Goal: Complete application form

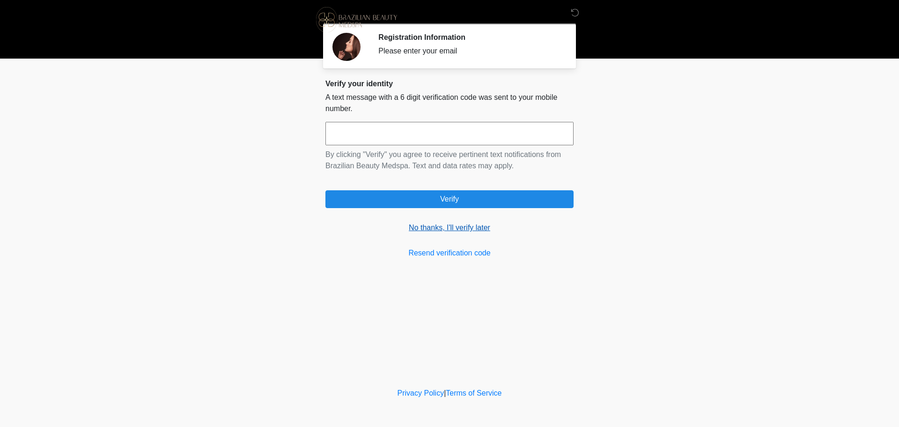
click at [420, 229] on link "No thanks, I'll verify later" at bounding box center [449, 227] width 248 height 11
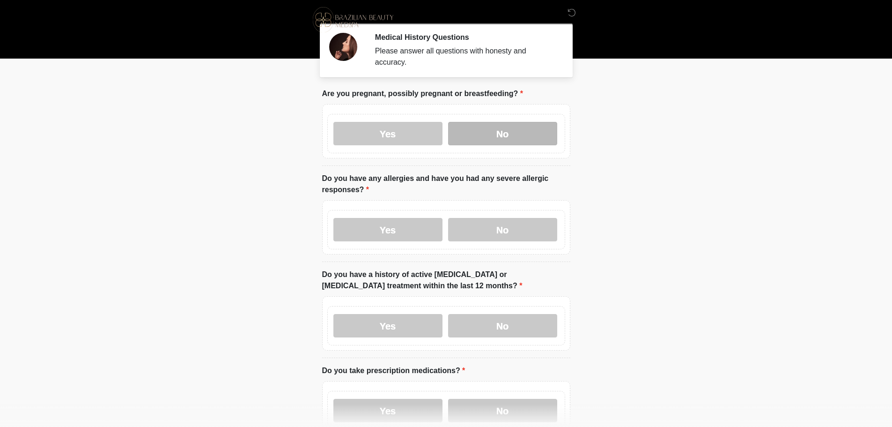
click at [516, 125] on label "No" at bounding box center [502, 133] width 109 height 23
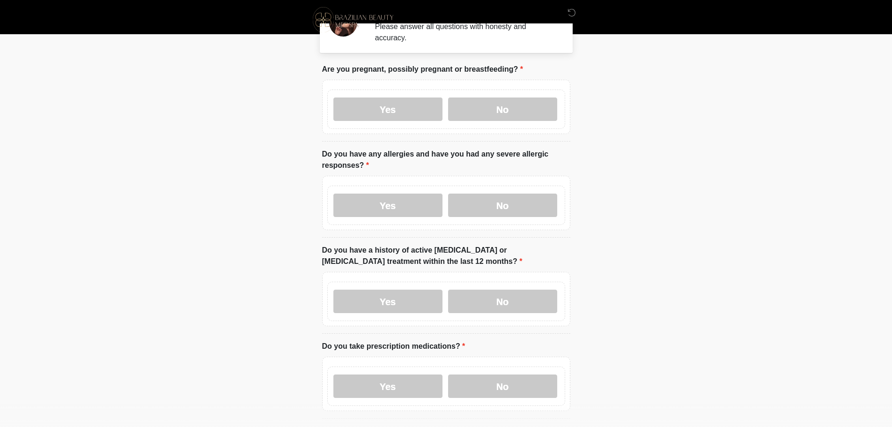
scroll to position [47, 0]
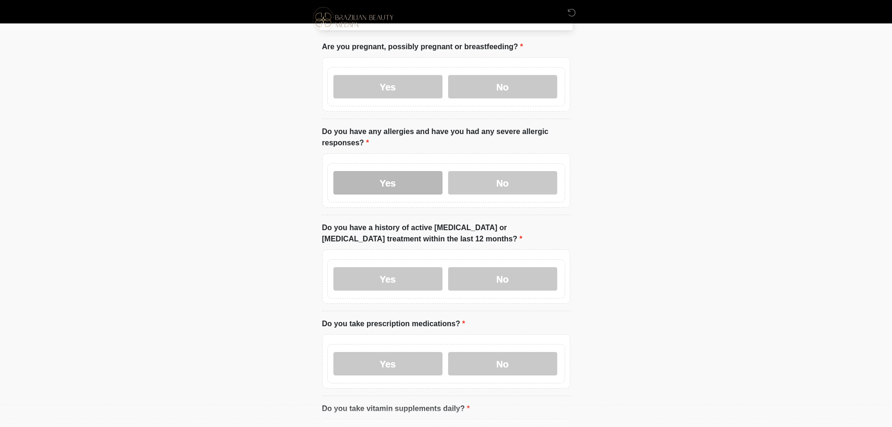
click at [405, 174] on label "Yes" at bounding box center [387, 182] width 109 height 23
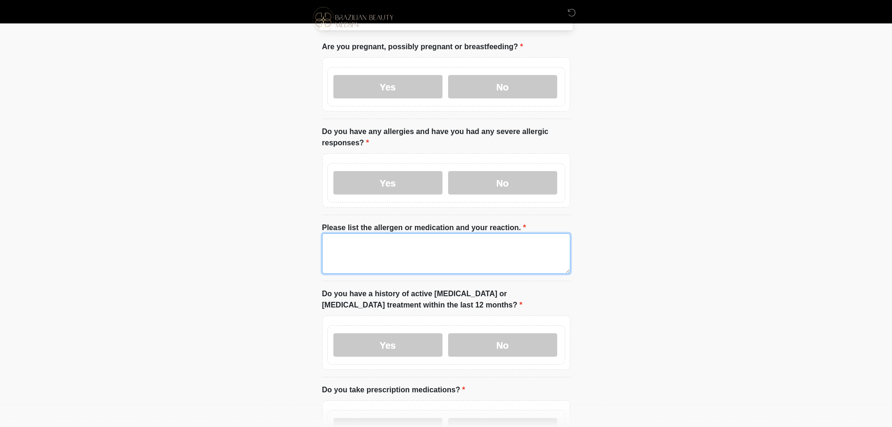
click at [345, 240] on textarea "Please list the allergen or medication and your reaction." at bounding box center [446, 253] width 248 height 40
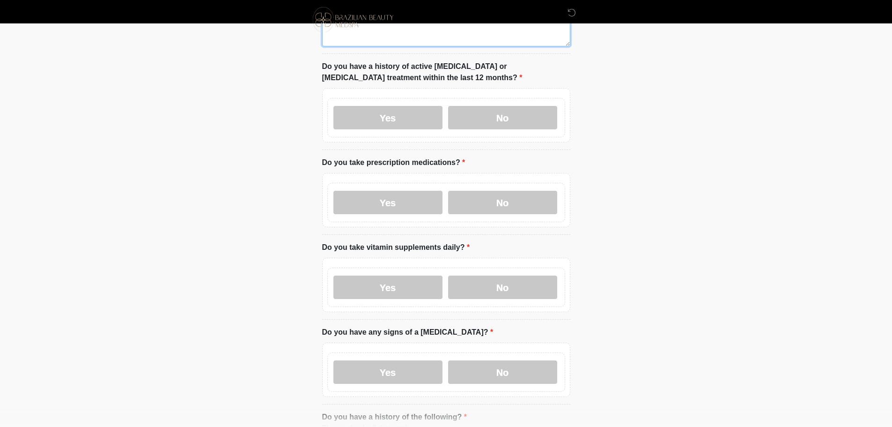
scroll to position [281, 0]
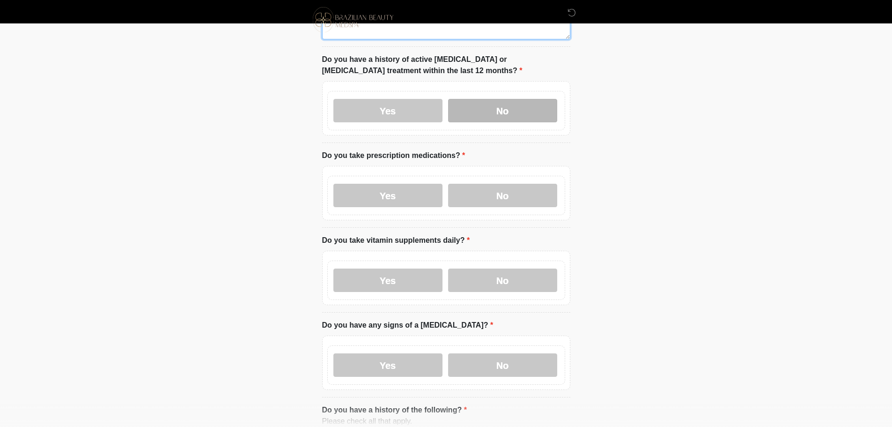
type textarea "****"
click at [491, 108] on label "No" at bounding box center [502, 110] width 109 height 23
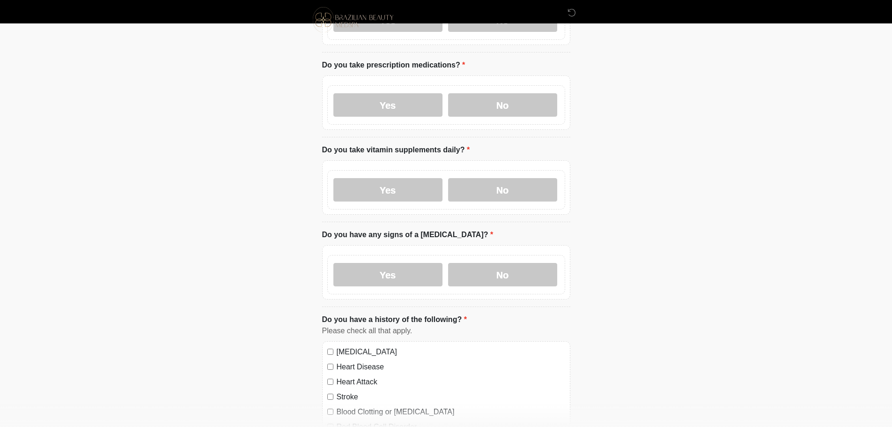
scroll to position [375, 0]
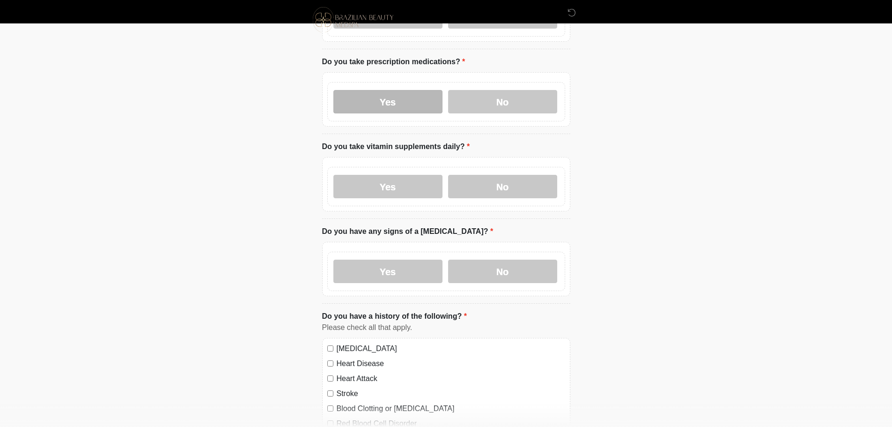
click at [366, 94] on label "Yes" at bounding box center [387, 101] width 109 height 23
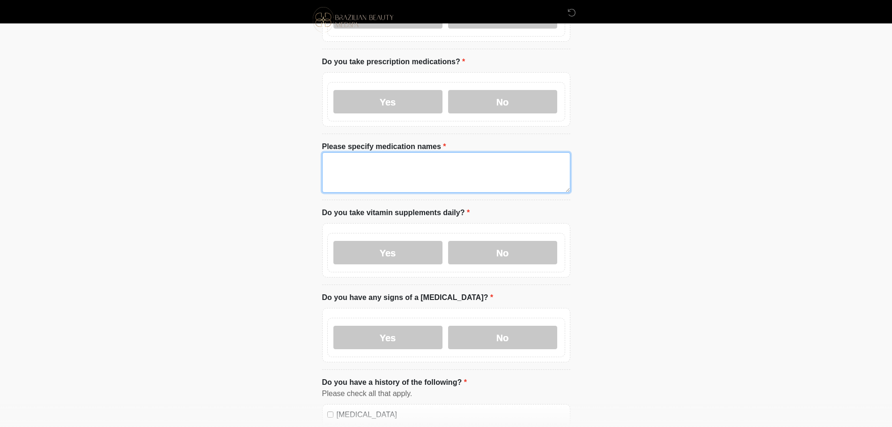
click at [345, 173] on textarea "Please specify medication names" at bounding box center [446, 172] width 248 height 40
type textarea "****"
click at [502, 233] on div "Yes No" at bounding box center [446, 252] width 238 height 39
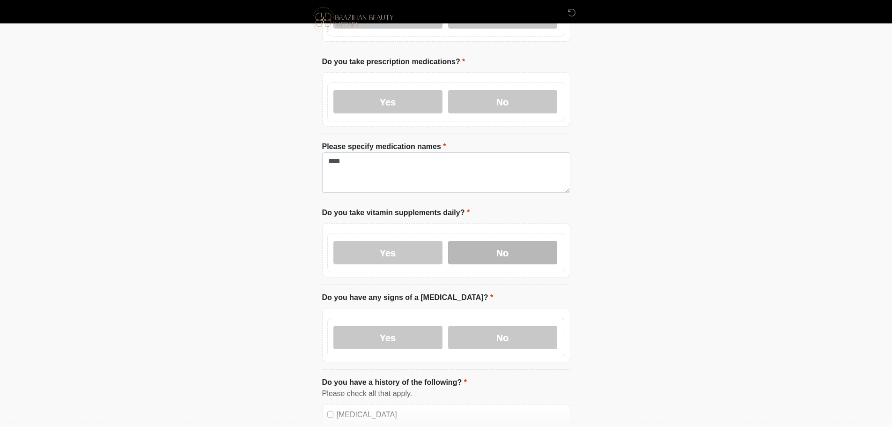
click at [503, 241] on label "No" at bounding box center [502, 252] width 109 height 23
click at [498, 325] on label "No" at bounding box center [502, 336] width 109 height 23
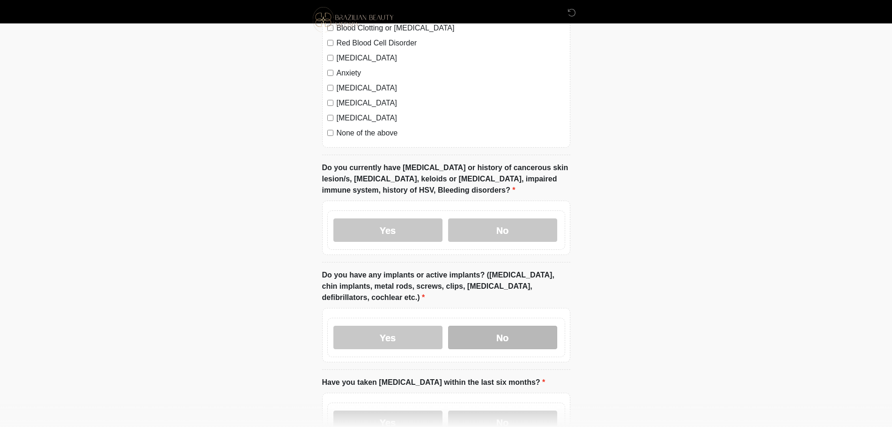
scroll to position [890, 0]
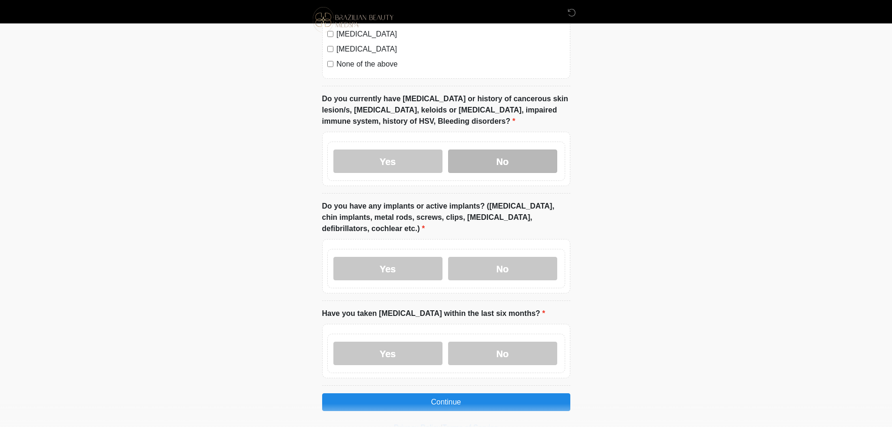
click at [482, 153] on label "No" at bounding box center [502, 160] width 109 height 23
click at [488, 257] on label "No" at bounding box center [502, 268] width 109 height 23
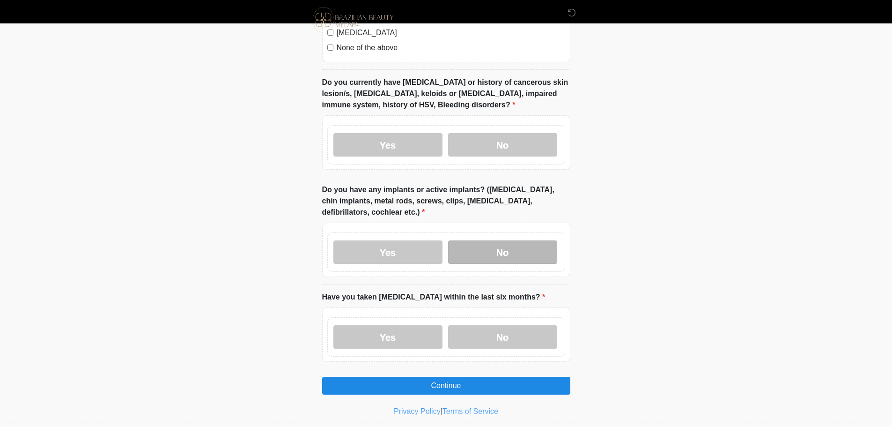
scroll to position [916, 0]
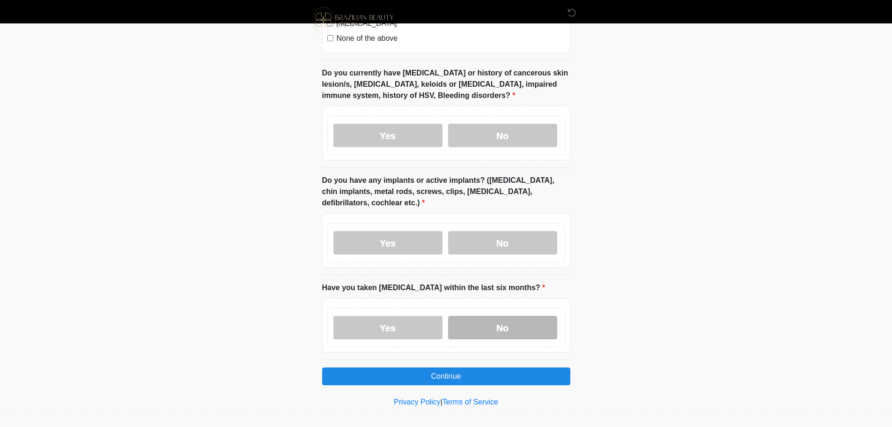
click at [488, 316] on label "No" at bounding box center [502, 327] width 109 height 23
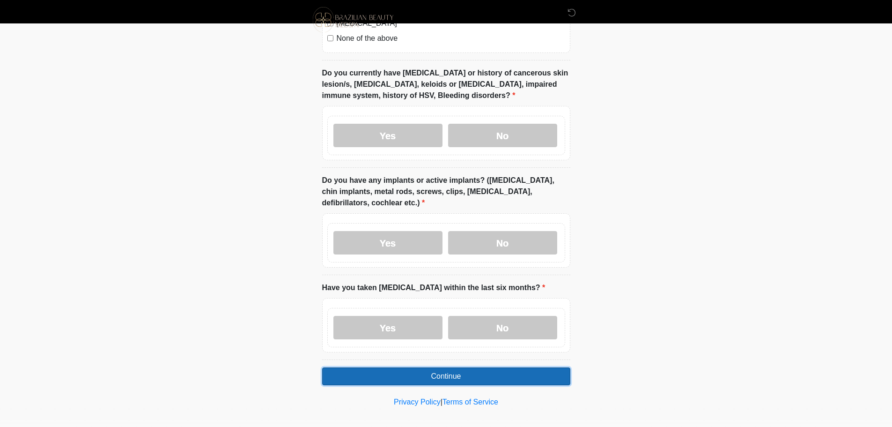
click at [457, 369] on button "Continue" at bounding box center [446, 376] width 248 height 18
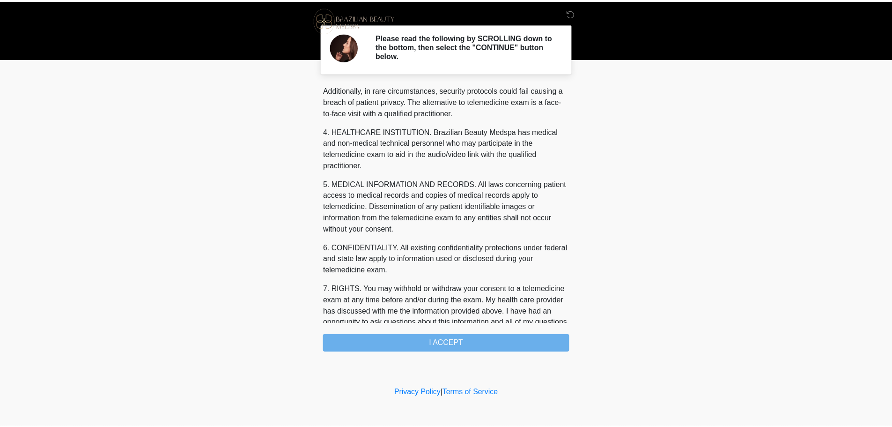
scroll to position [315, 0]
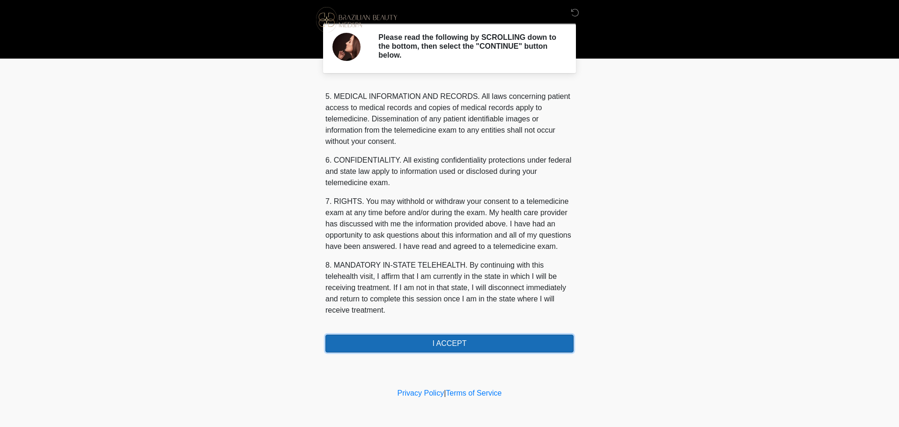
click at [458, 339] on button "I ACCEPT" at bounding box center [449, 343] width 248 height 18
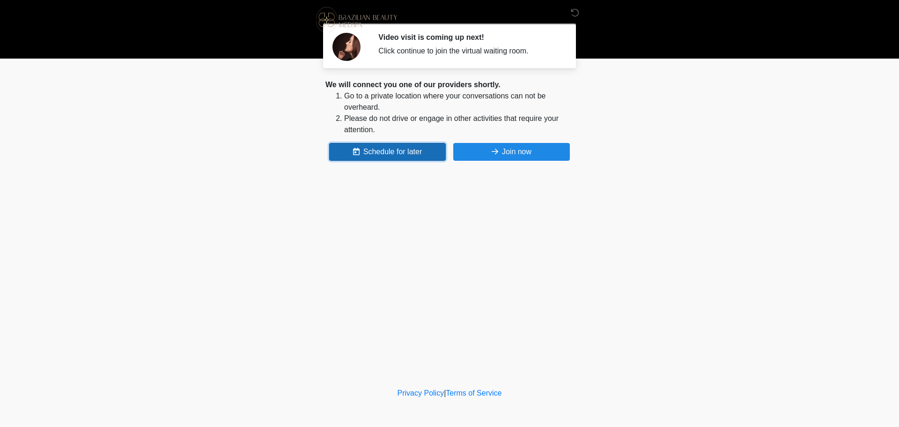
click at [382, 151] on button "Schedule for later" at bounding box center [387, 152] width 117 height 18
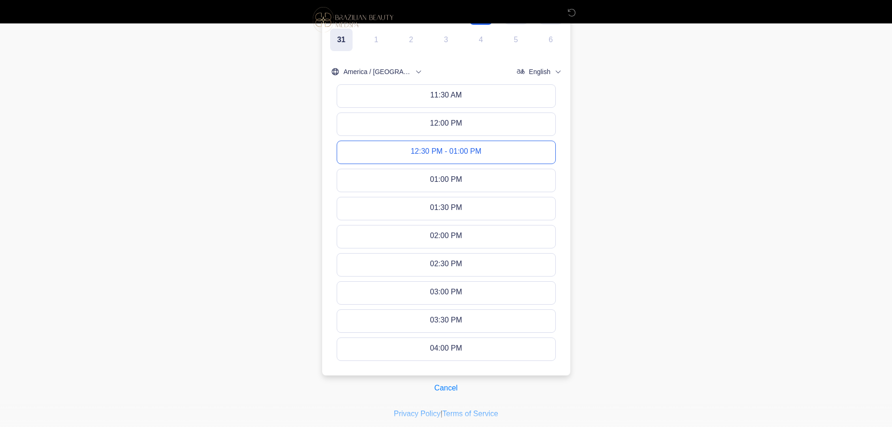
scroll to position [364, 0]
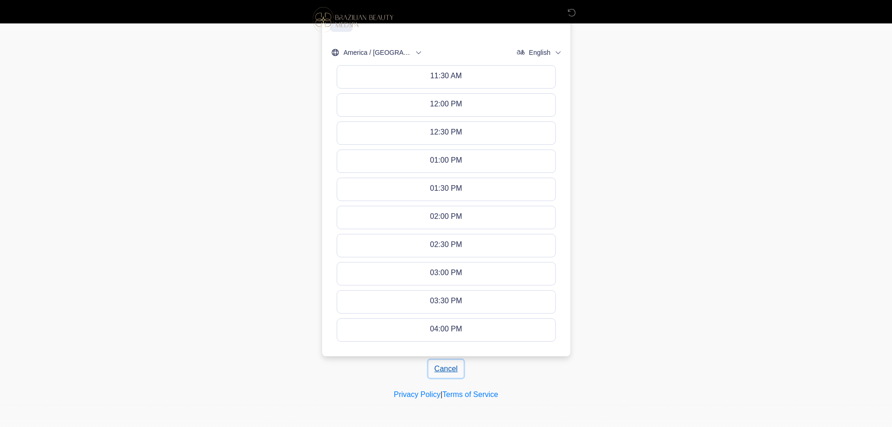
click at [445, 367] on button "Cancel" at bounding box center [447, 369] width 36 height 18
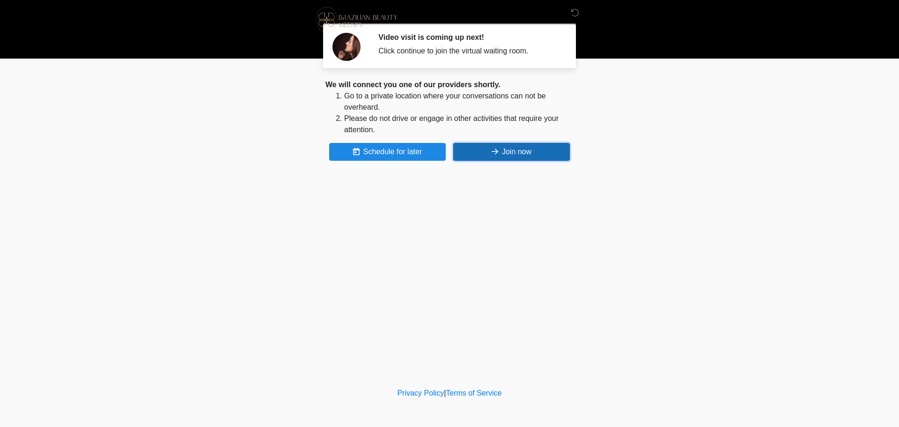
click at [514, 150] on button "Join now" at bounding box center [511, 152] width 117 height 18
